Goal: Task Accomplishment & Management: Complete application form

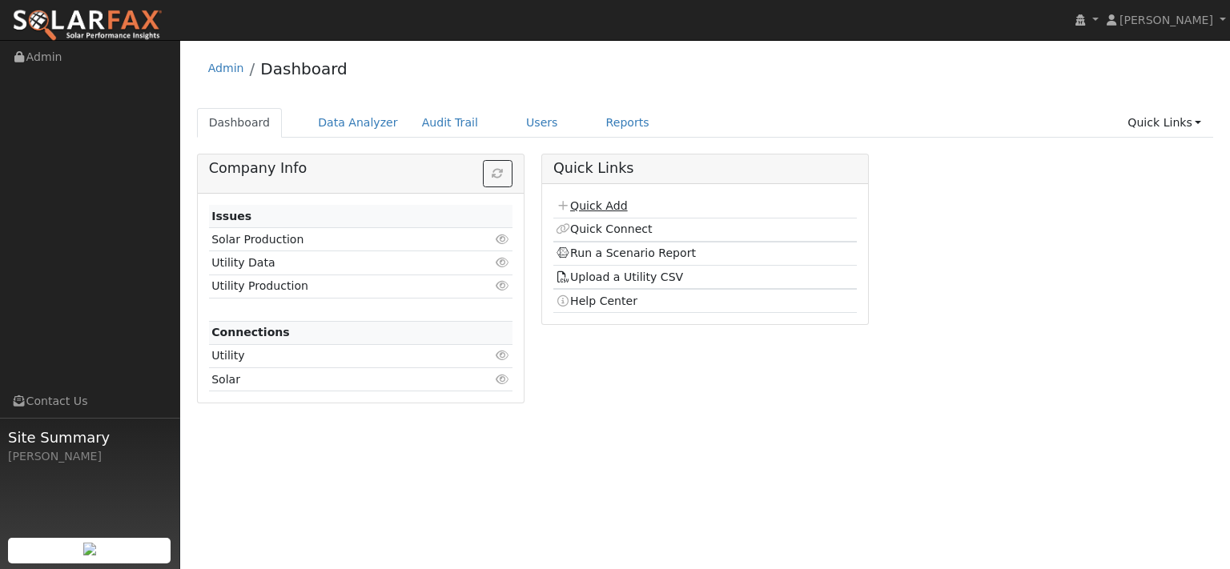
click at [602, 212] on link "Quick Add" at bounding box center [591, 205] width 71 height 13
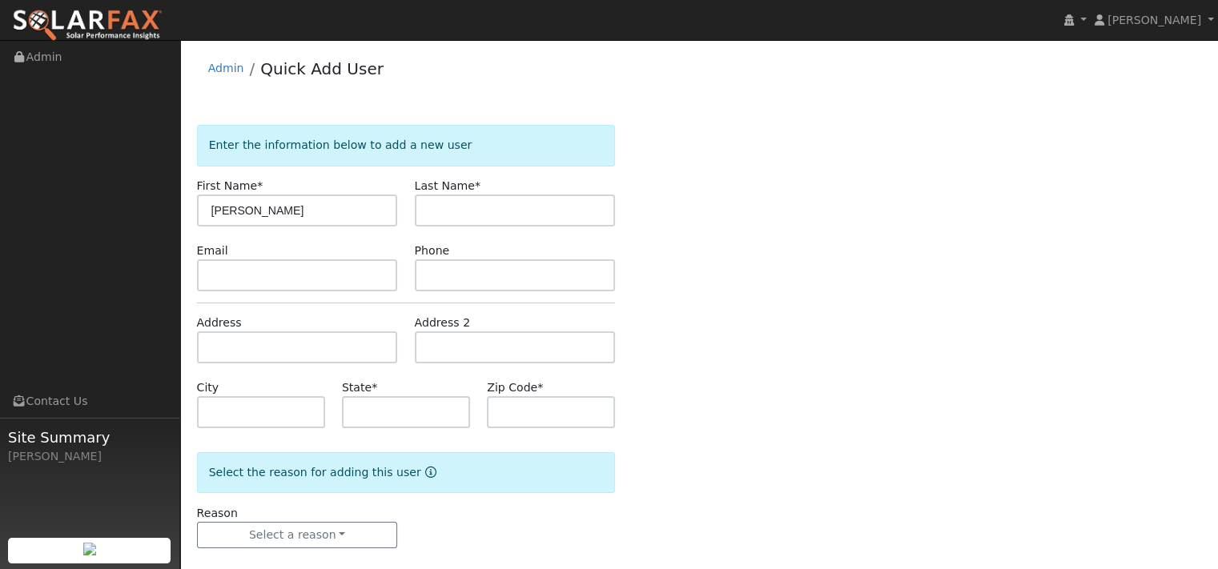
type input "[PERSON_NAME]"
click at [312, 364] on input "text" at bounding box center [297, 348] width 201 height 32
type input "[STREET_ADDRESS]"
type input "[GEOGRAPHIC_DATA]"
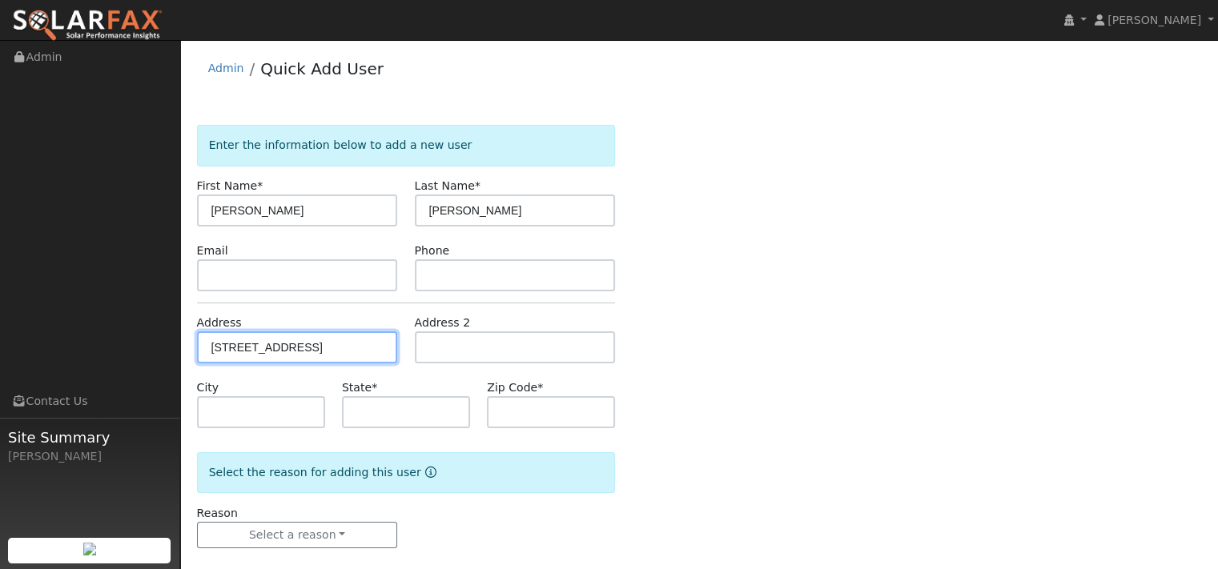
type input "CA"
type input "95688"
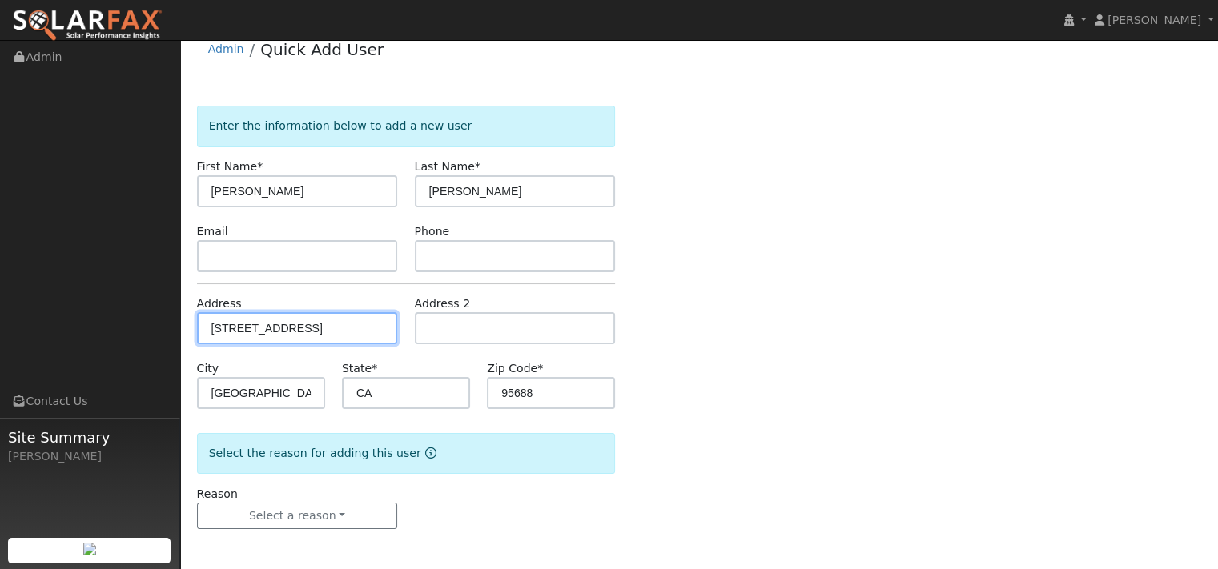
scroll to position [88, 0]
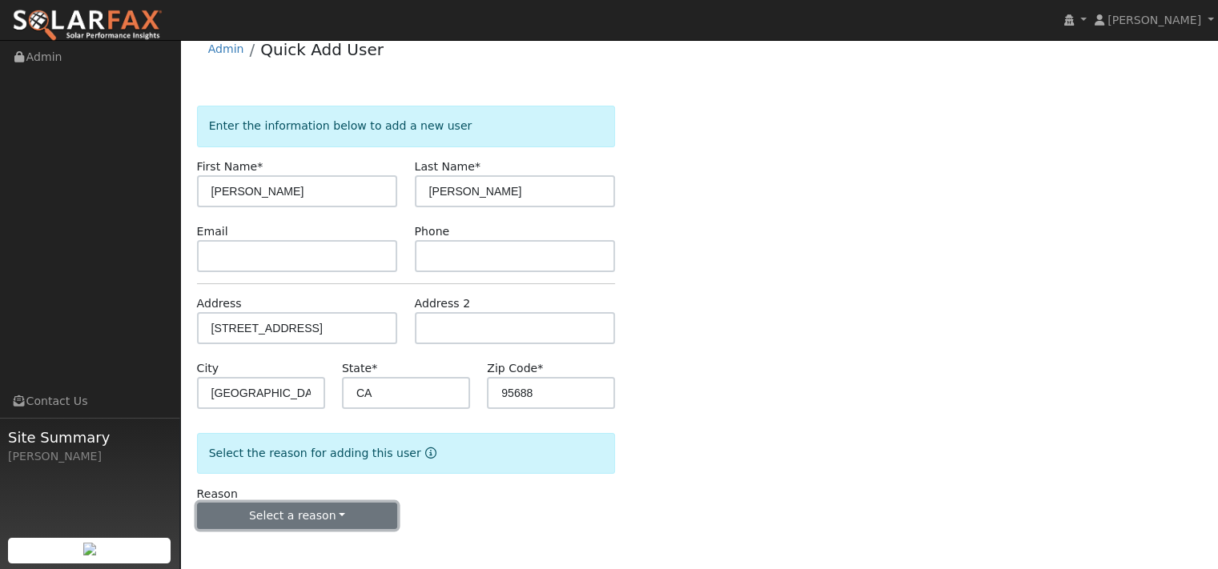
click at [256, 505] on button "Select a reason" at bounding box center [297, 516] width 201 height 27
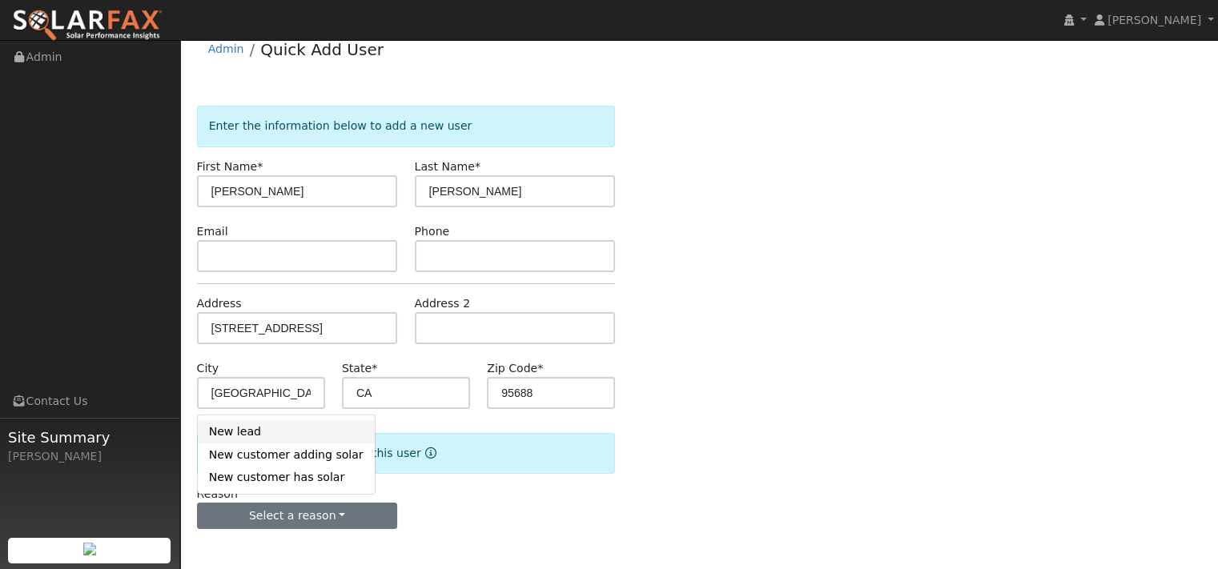
click at [240, 424] on link "New lead" at bounding box center [286, 432] width 177 height 22
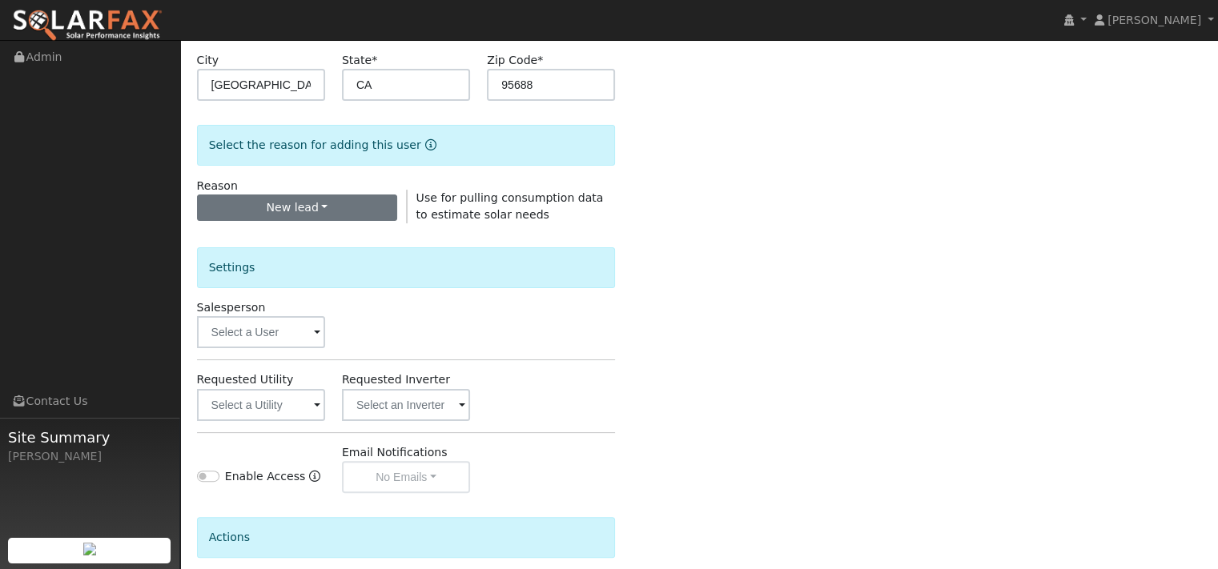
scroll to position [328, 0]
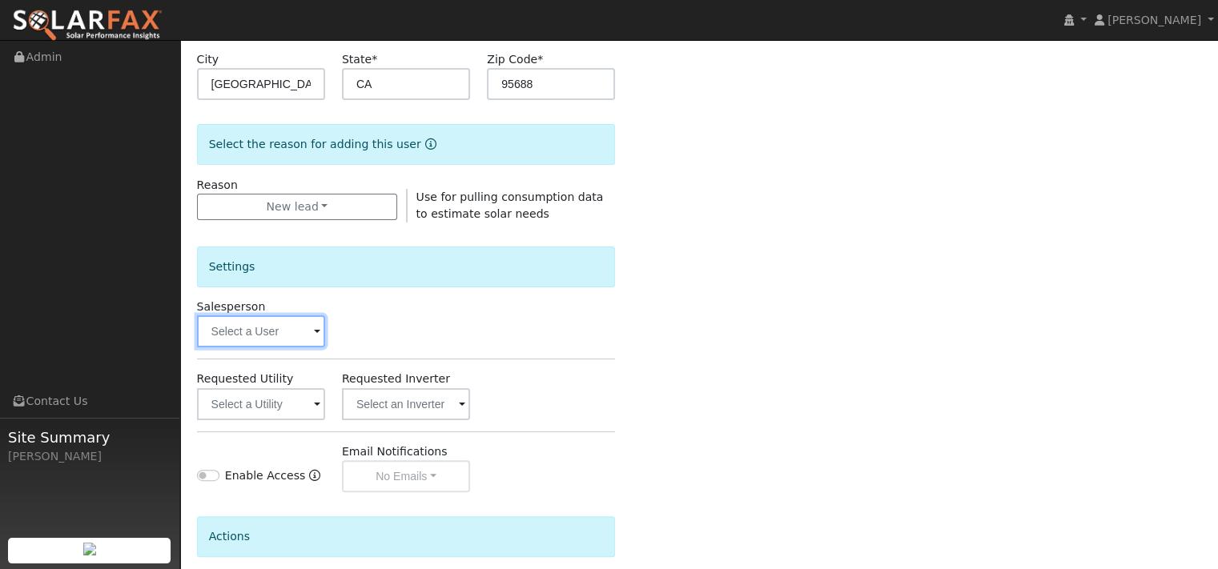
click at [288, 348] on input "text" at bounding box center [261, 332] width 128 height 32
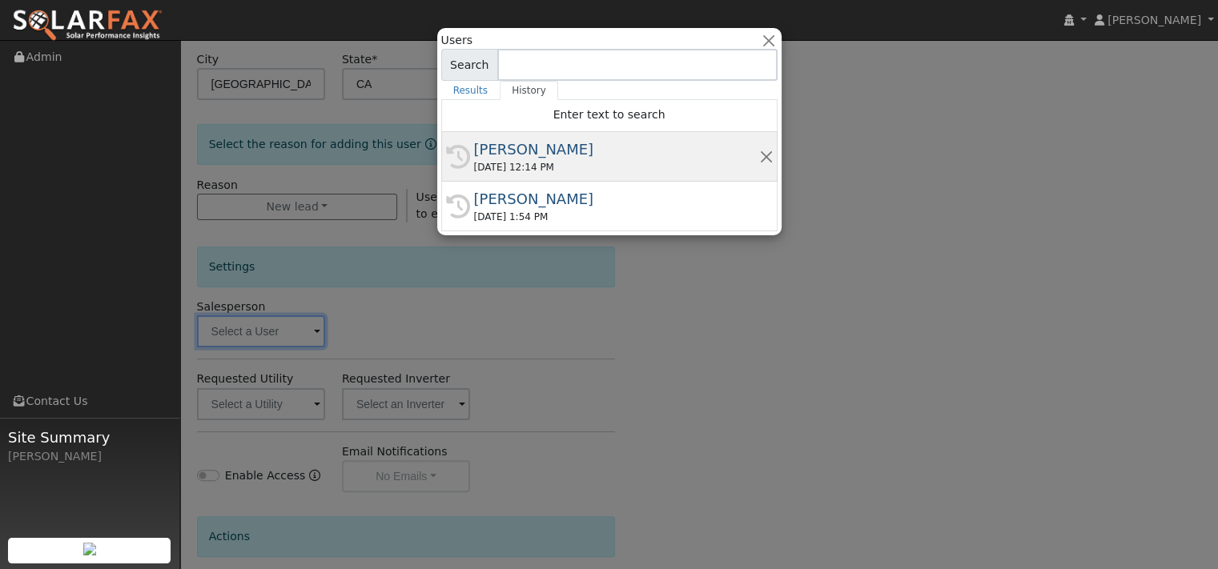
click at [538, 160] on div "[PERSON_NAME]" at bounding box center [616, 150] width 285 height 22
type input "[PERSON_NAME]"
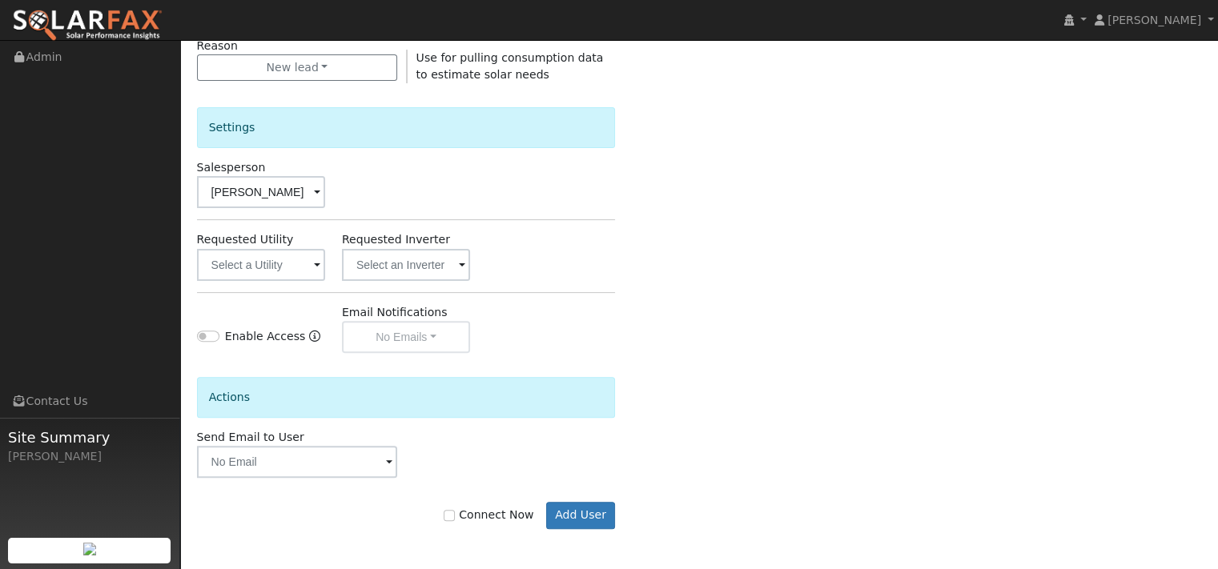
scroll to position [609, 0]
click at [569, 515] on button "Add User" at bounding box center [581, 515] width 70 height 27
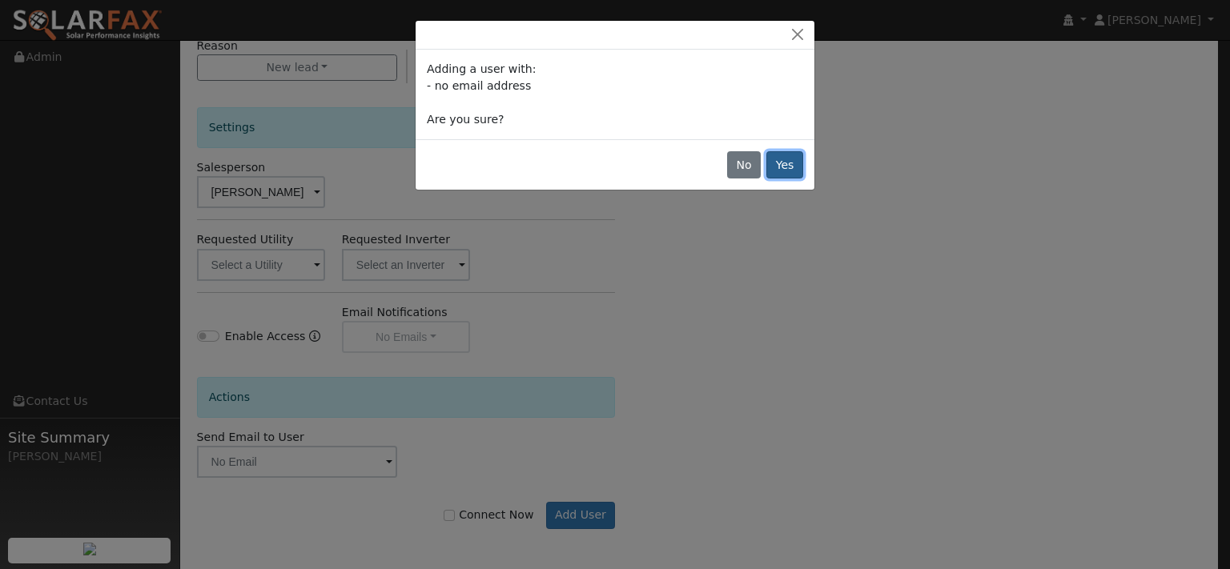
click at [782, 179] on button "Yes" at bounding box center [784, 164] width 37 height 27
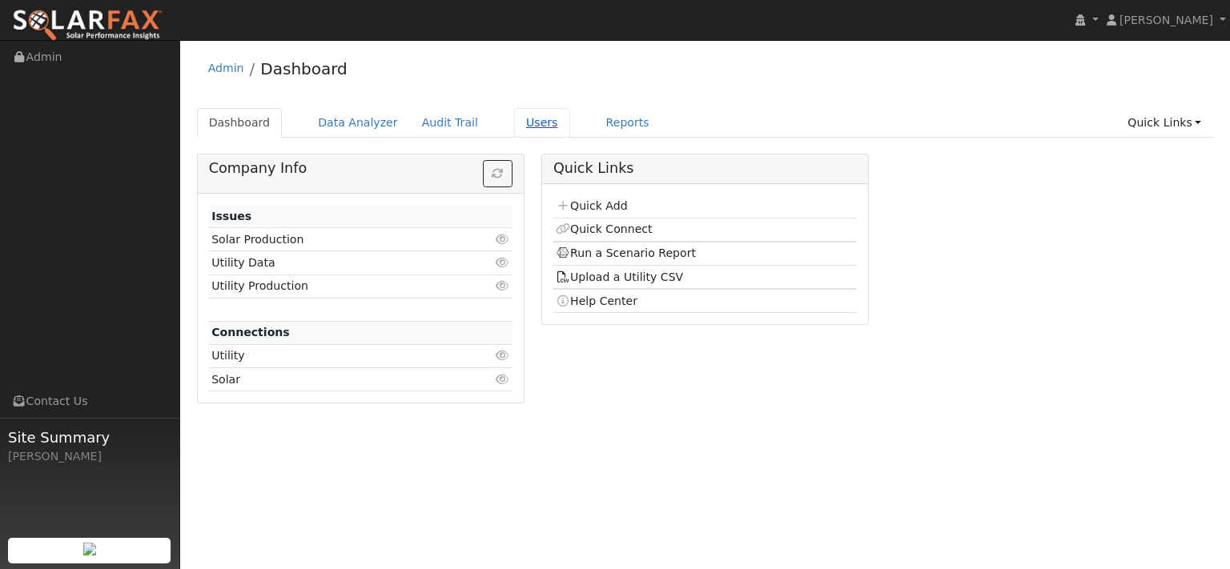
click at [570, 134] on link "Users" at bounding box center [542, 123] width 56 height 30
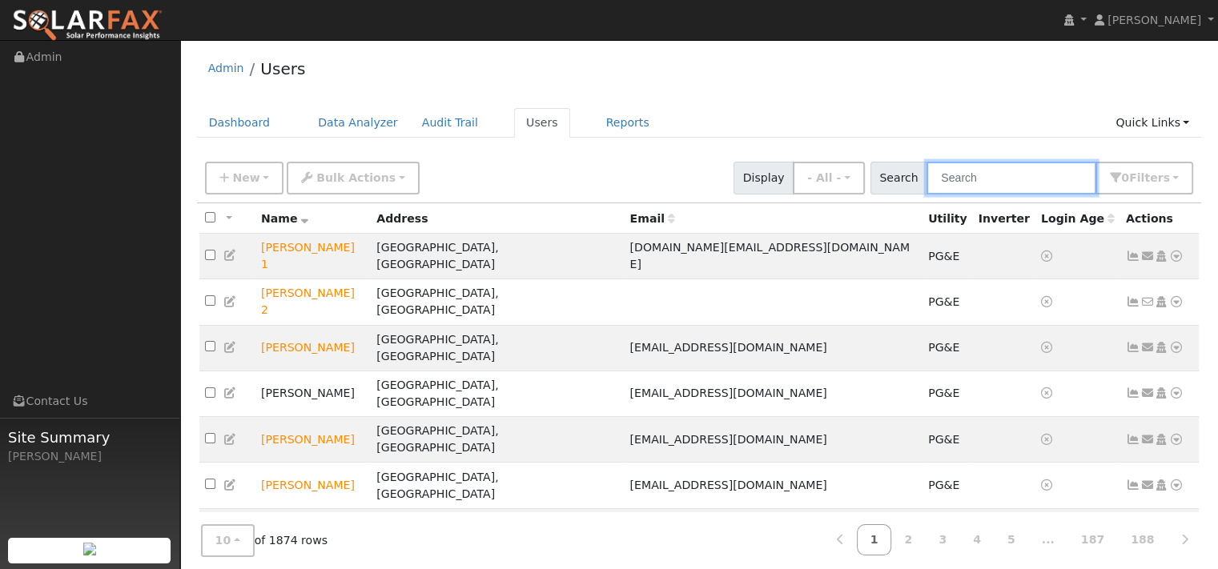
click at [927, 195] on input "text" at bounding box center [1012, 178] width 170 height 33
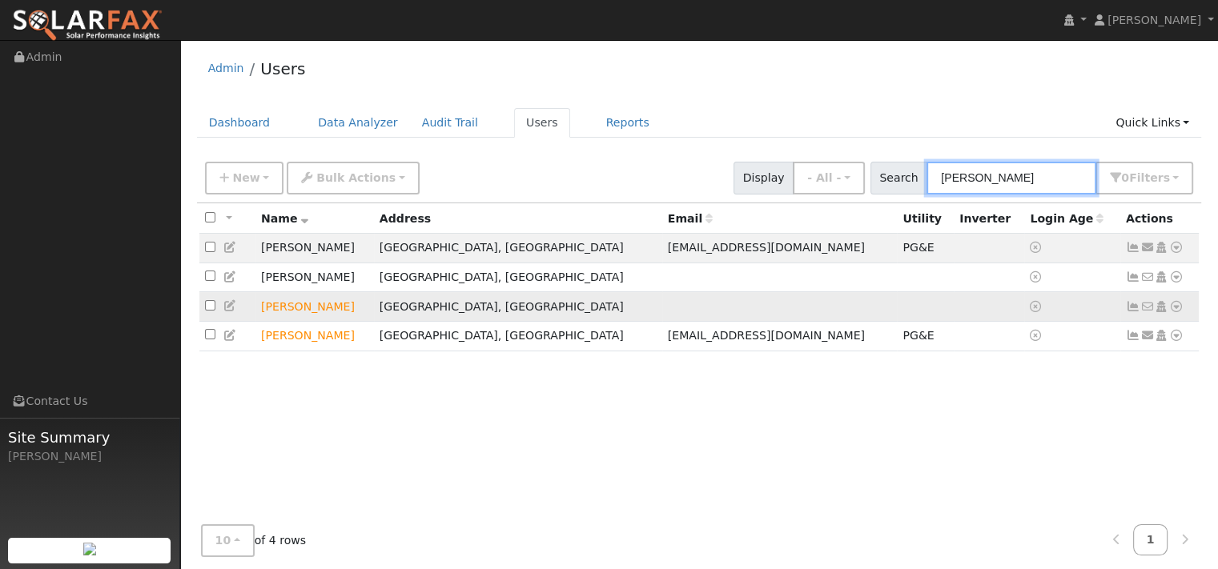
type input "robertson"
click at [1169, 312] on icon at bounding box center [1176, 306] width 14 height 11
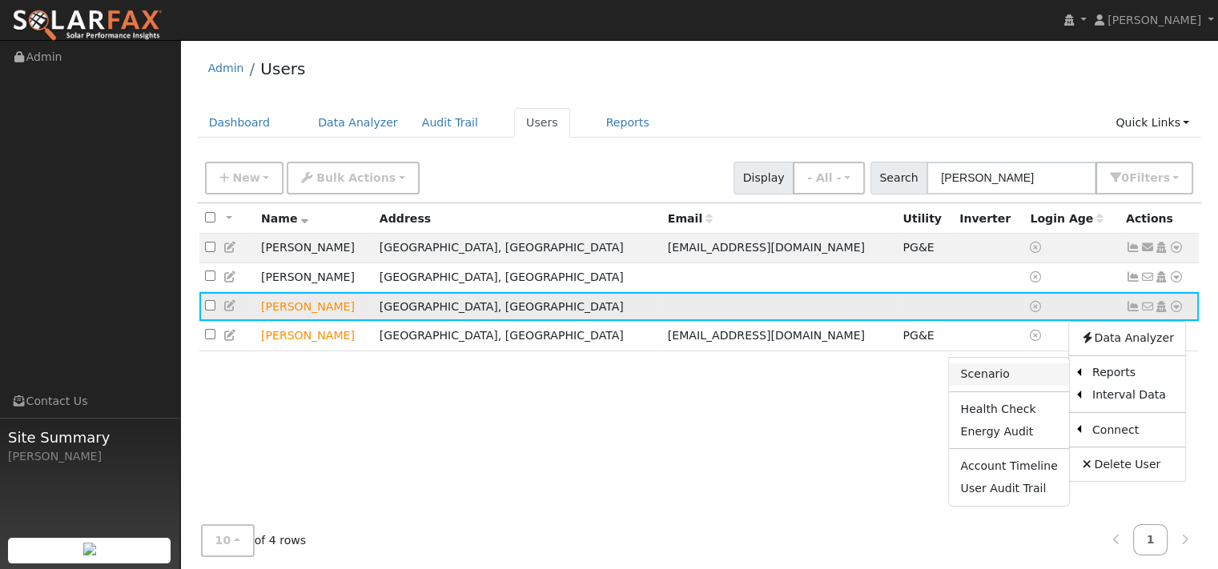
click at [965, 386] on link "Scenario" at bounding box center [1008, 375] width 119 height 22
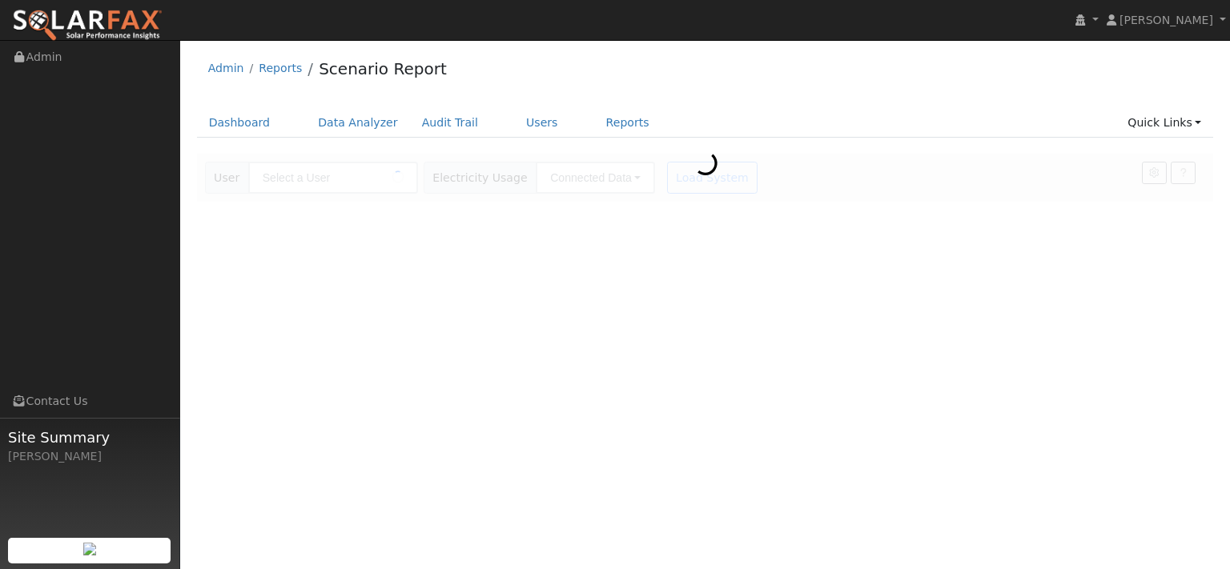
type input "[PERSON_NAME]"
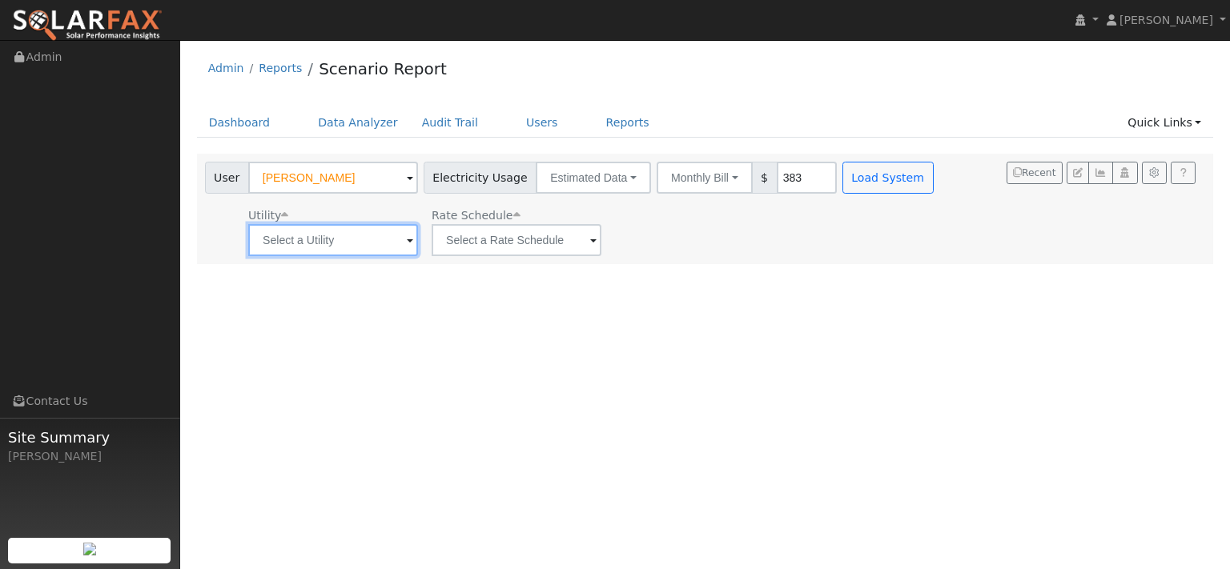
click at [388, 256] on input "text" at bounding box center [333, 240] width 170 height 32
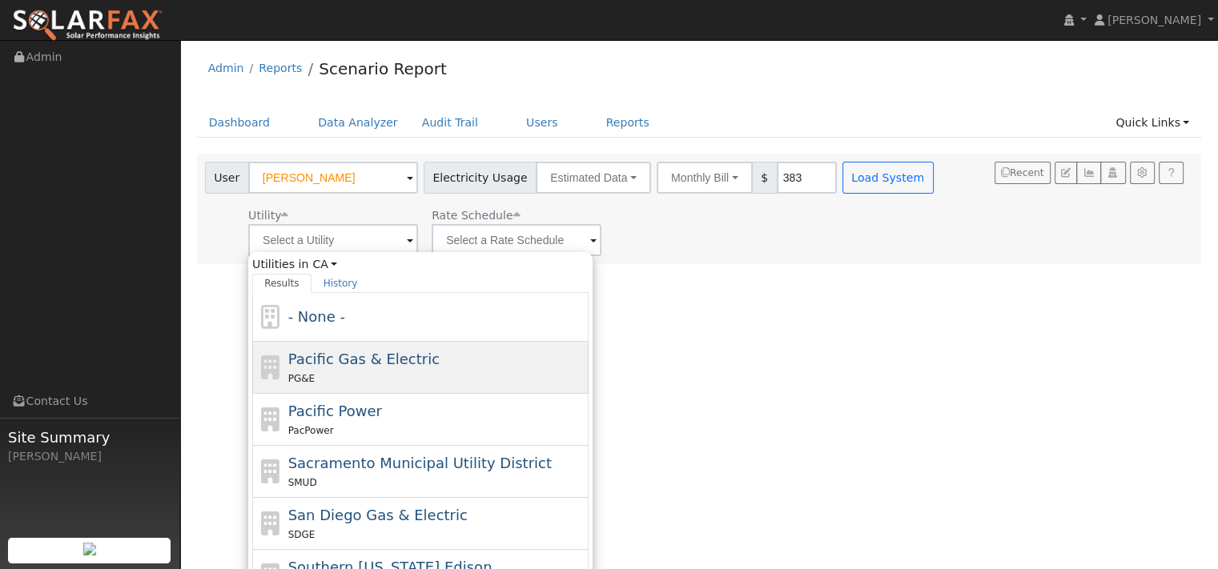
click at [318, 368] on span "Pacific Gas & Electric" at bounding box center [363, 359] width 151 height 17
type input "Pacific Gas & Electric"
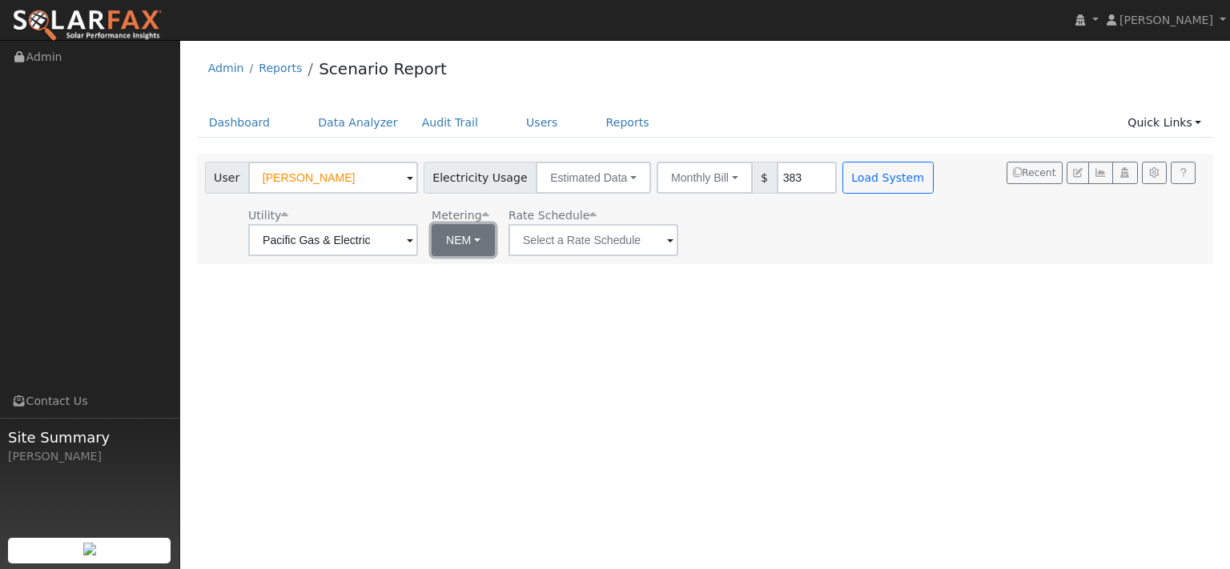
click at [466, 256] on button "NEM" at bounding box center [463, 240] width 63 height 32
click at [477, 316] on link "NBT" at bounding box center [519, 305] width 111 height 22
type input "E-ELEC"
click at [837, 191] on input "383" at bounding box center [807, 178] width 60 height 32
type input "800"
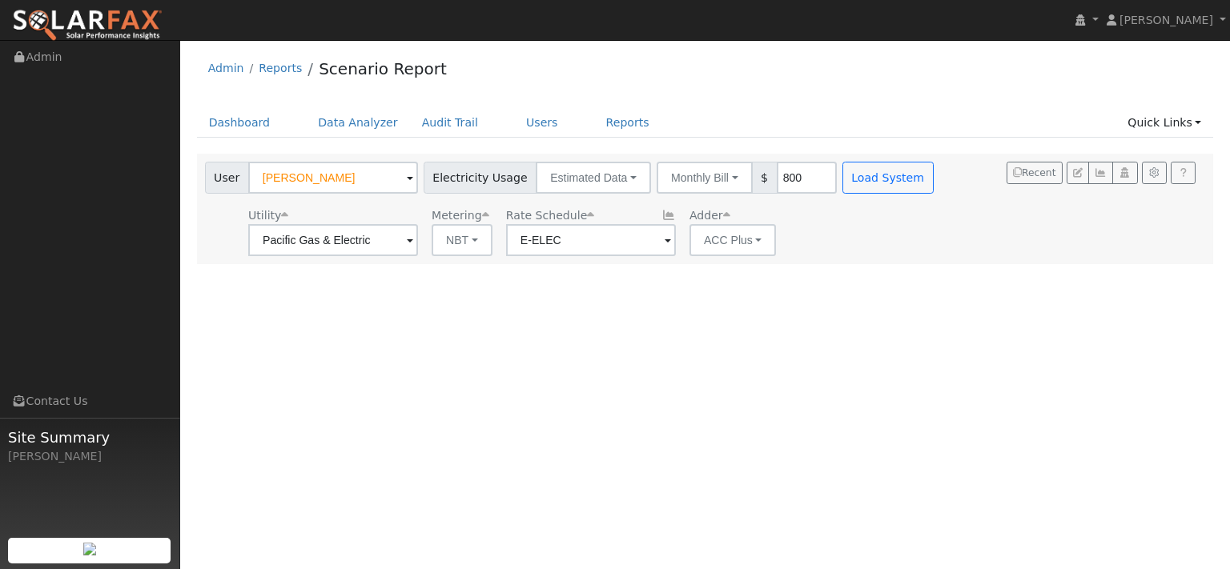
click at [903, 223] on div "Utility Pacific Gas & Electric Metering NBT NEM NBT Rate Schedule E-ELEC Adder …" at bounding box center [571, 229] width 738 height 54
click at [934, 194] on button "Load System" at bounding box center [887, 178] width 91 height 32
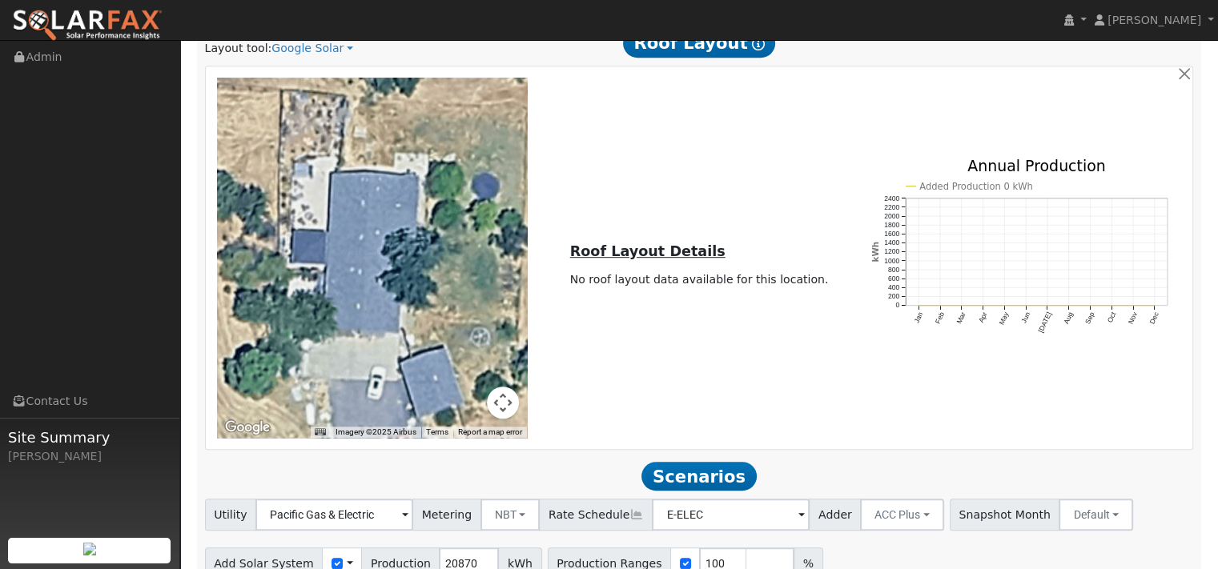
scroll to position [881, 0]
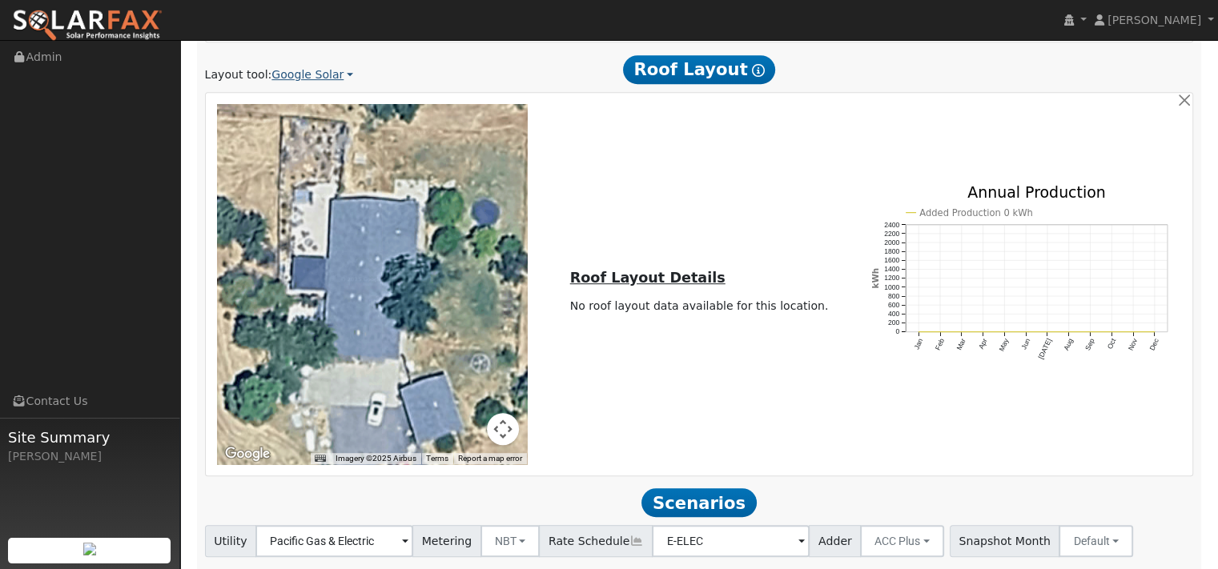
click at [342, 83] on link "Google Solar" at bounding box center [312, 74] width 82 height 17
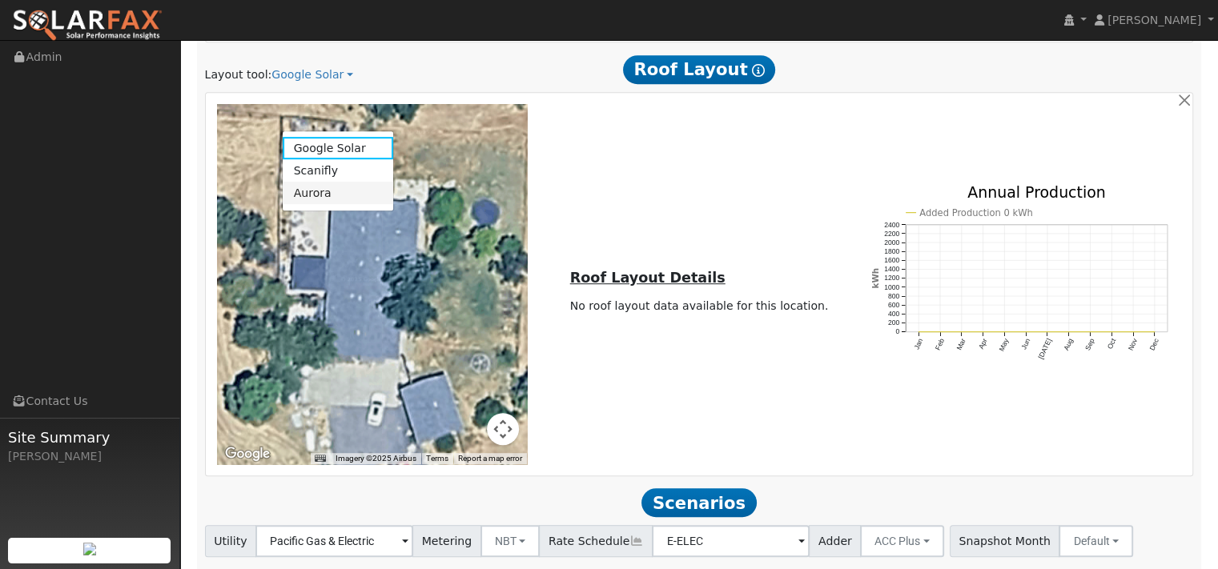
click at [324, 204] on link "Aurora" at bounding box center [338, 193] width 111 height 22
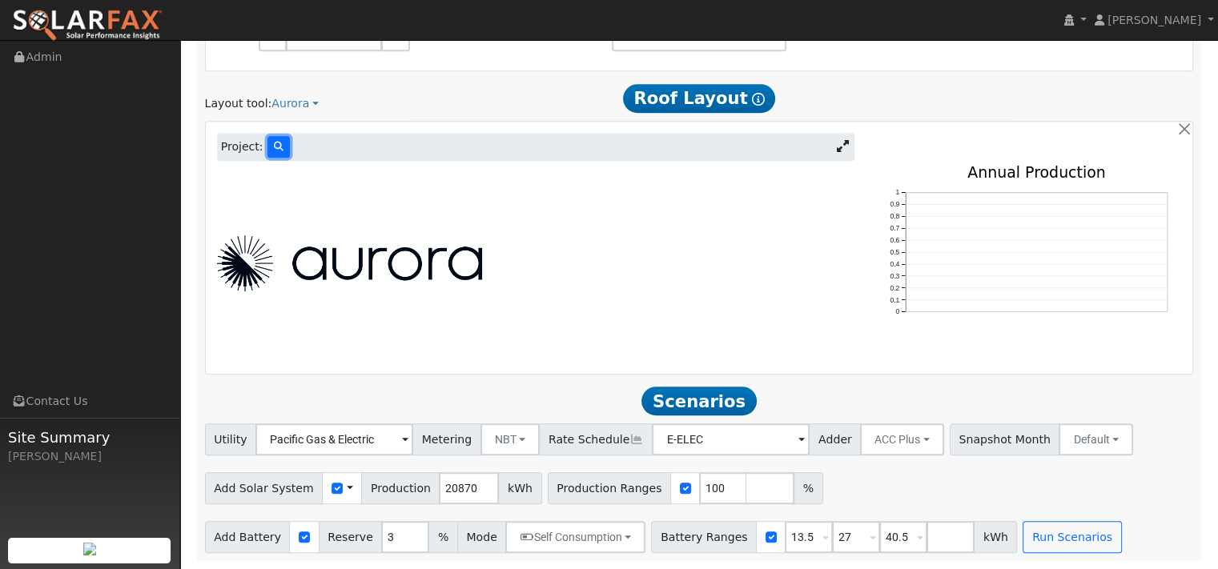
click at [290, 158] on button at bounding box center [278, 147] width 22 height 22
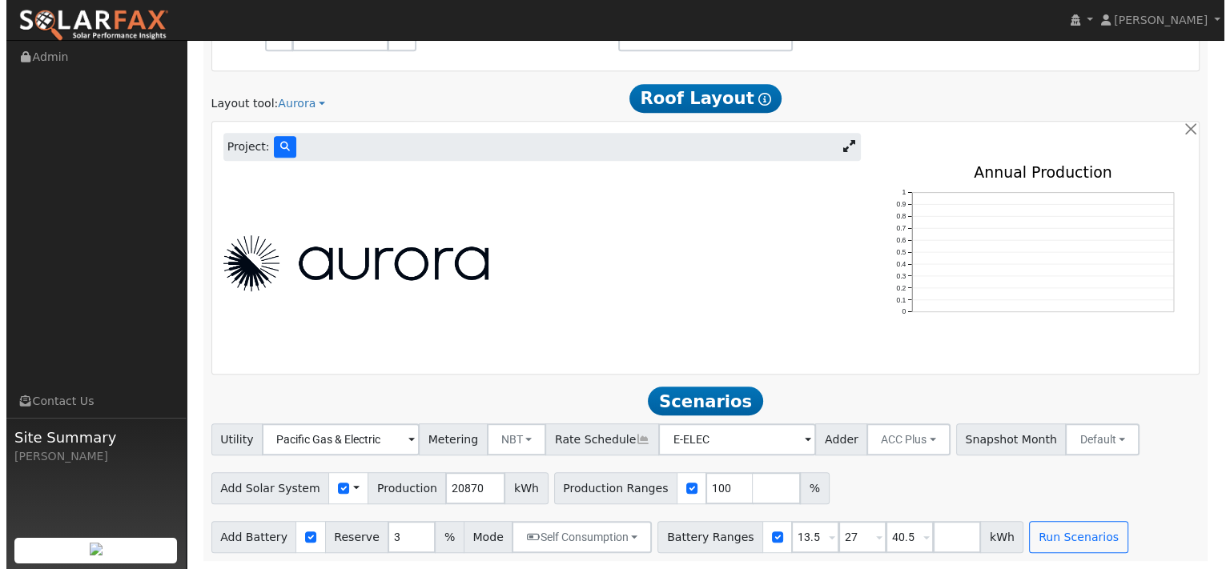
scroll to position [856, 0]
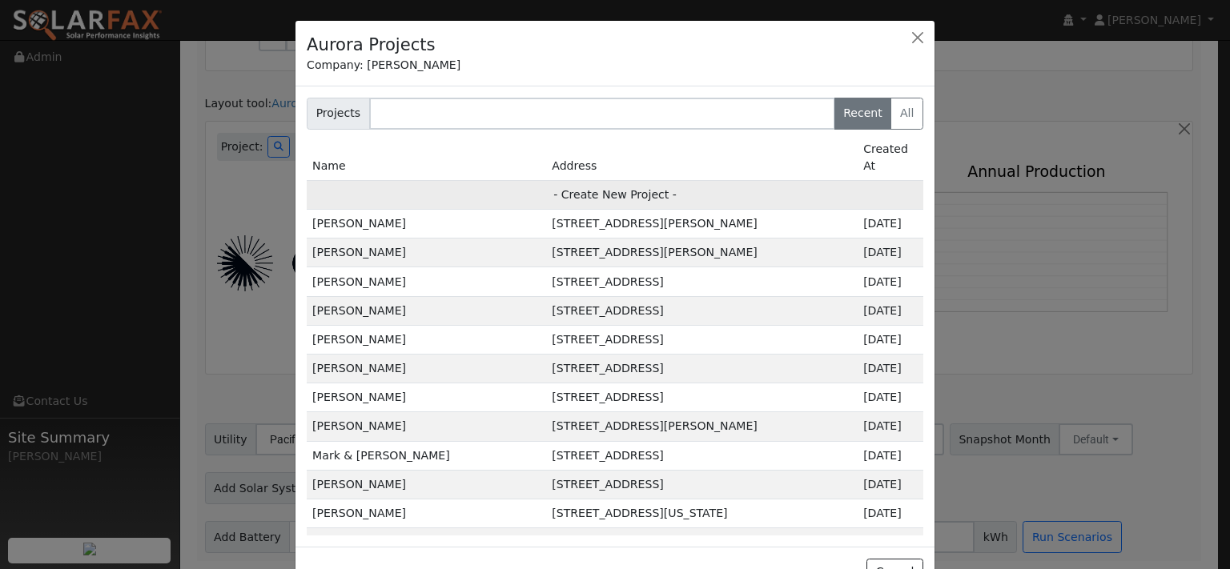
click at [553, 209] on td "- Create New Project -" at bounding box center [615, 194] width 617 height 29
type input "[PERSON_NAME]"
type input "[STREET_ADDRESS]"
type input "[GEOGRAPHIC_DATA]"
type input "CA"
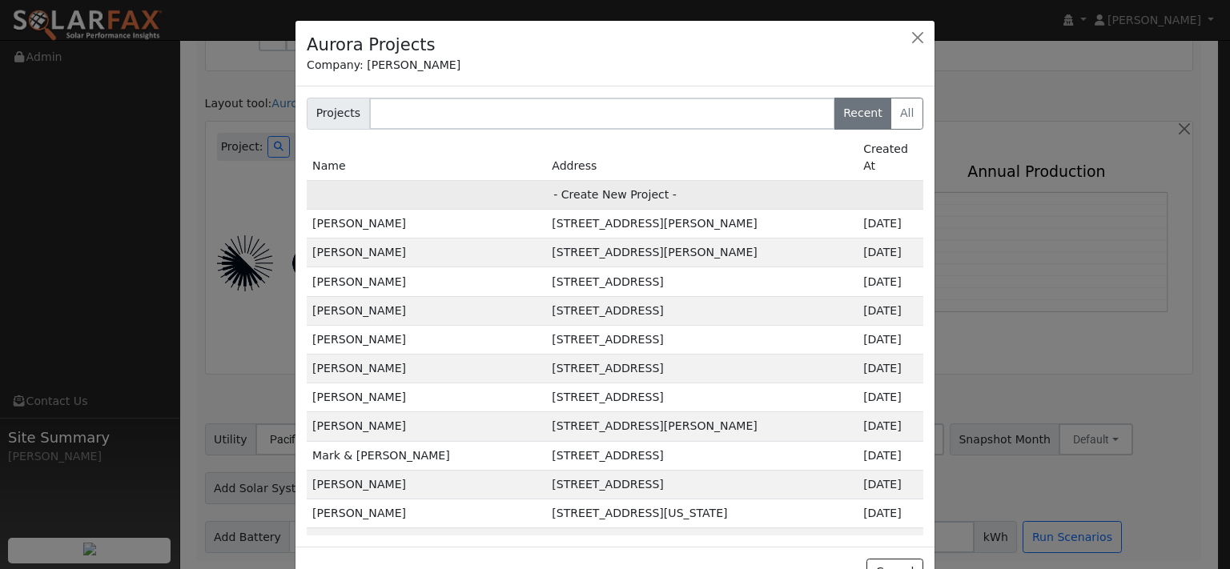
type input "95688"
type input "Design"
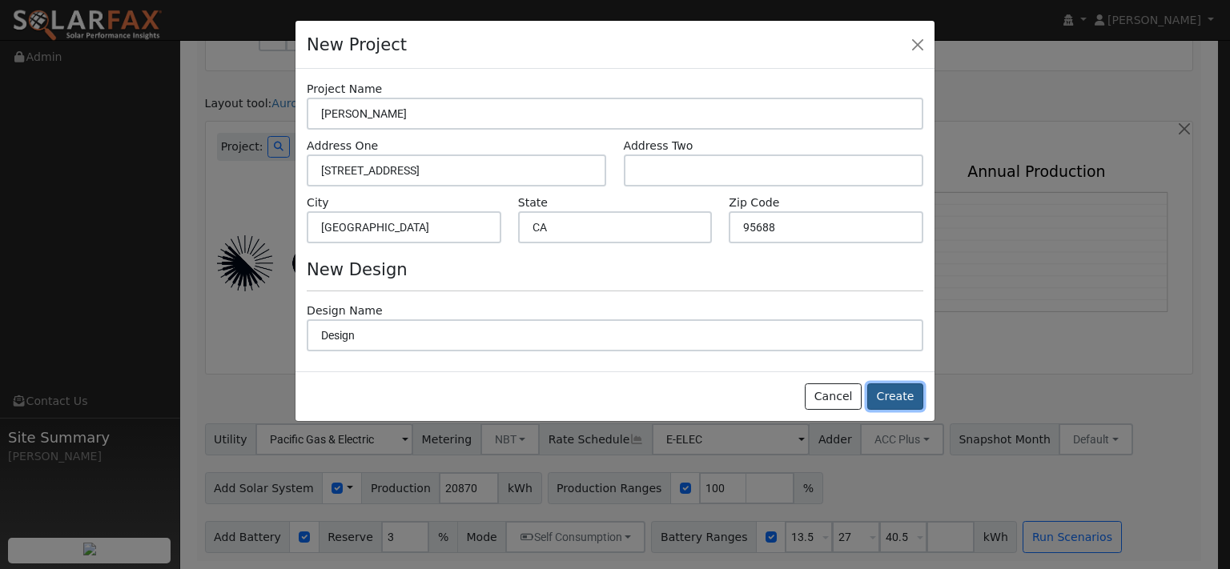
click at [887, 411] on button "Create" at bounding box center [895, 397] width 56 height 27
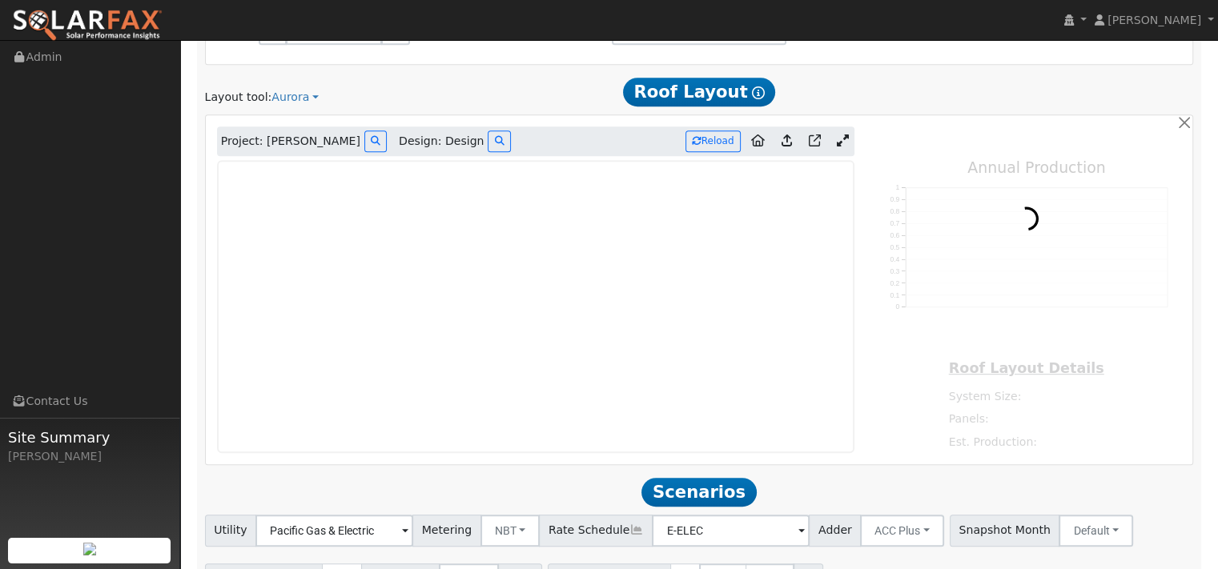
type input "0"
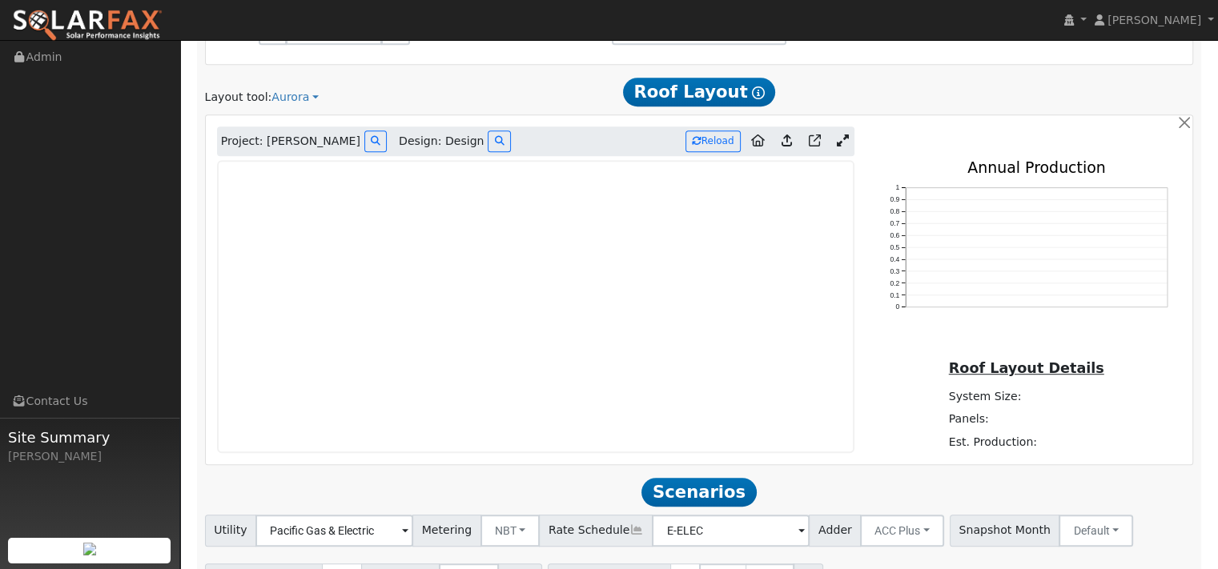
click at [782, 147] on icon at bounding box center [787, 141] width 10 height 12
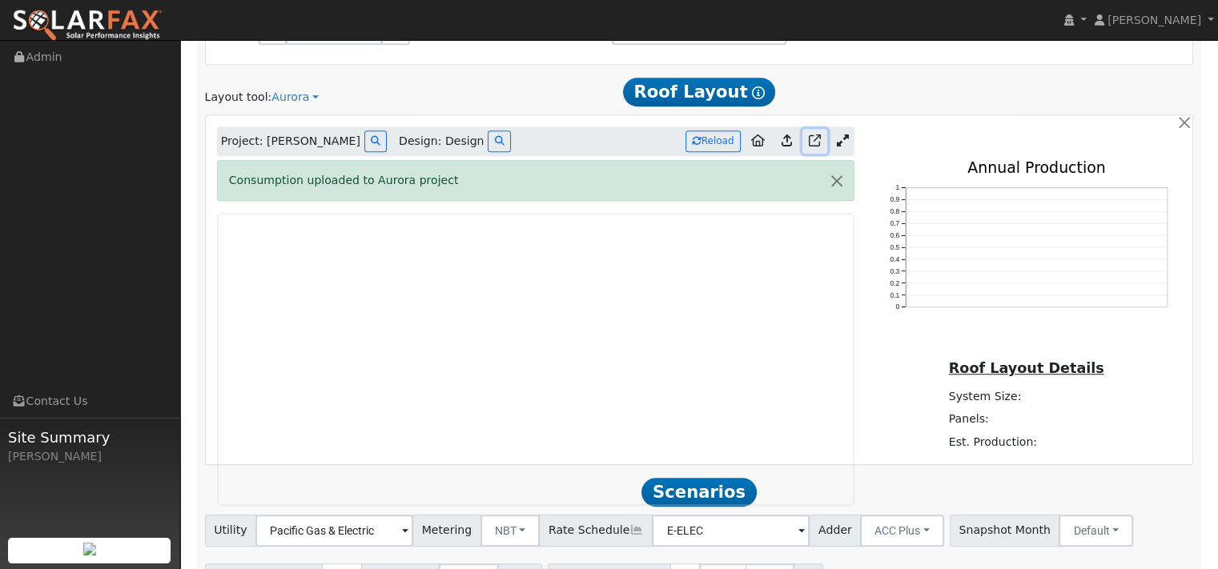
click at [809, 147] on icon at bounding box center [815, 141] width 12 height 12
